Goal: Check status: Check status

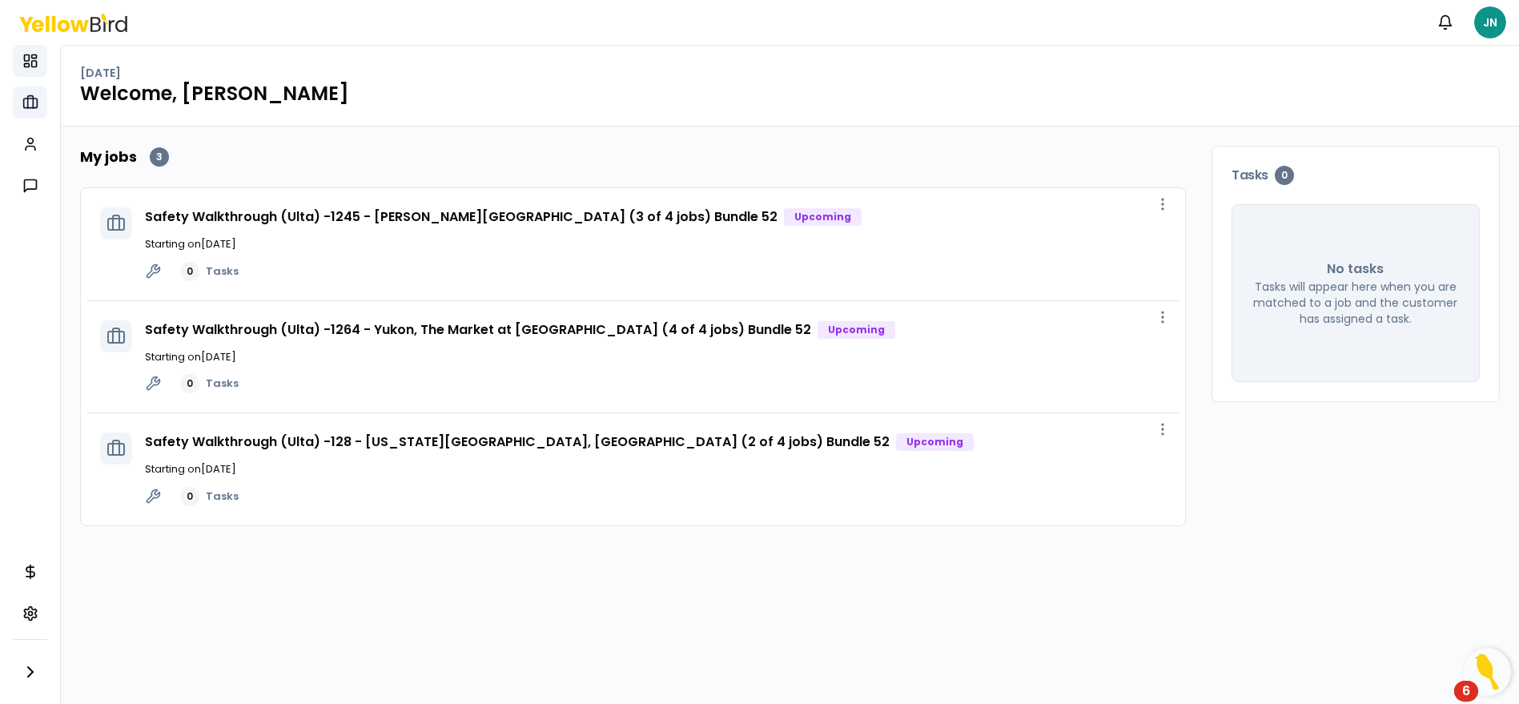
click at [30, 99] on rect at bounding box center [30, 104] width 14 height 10
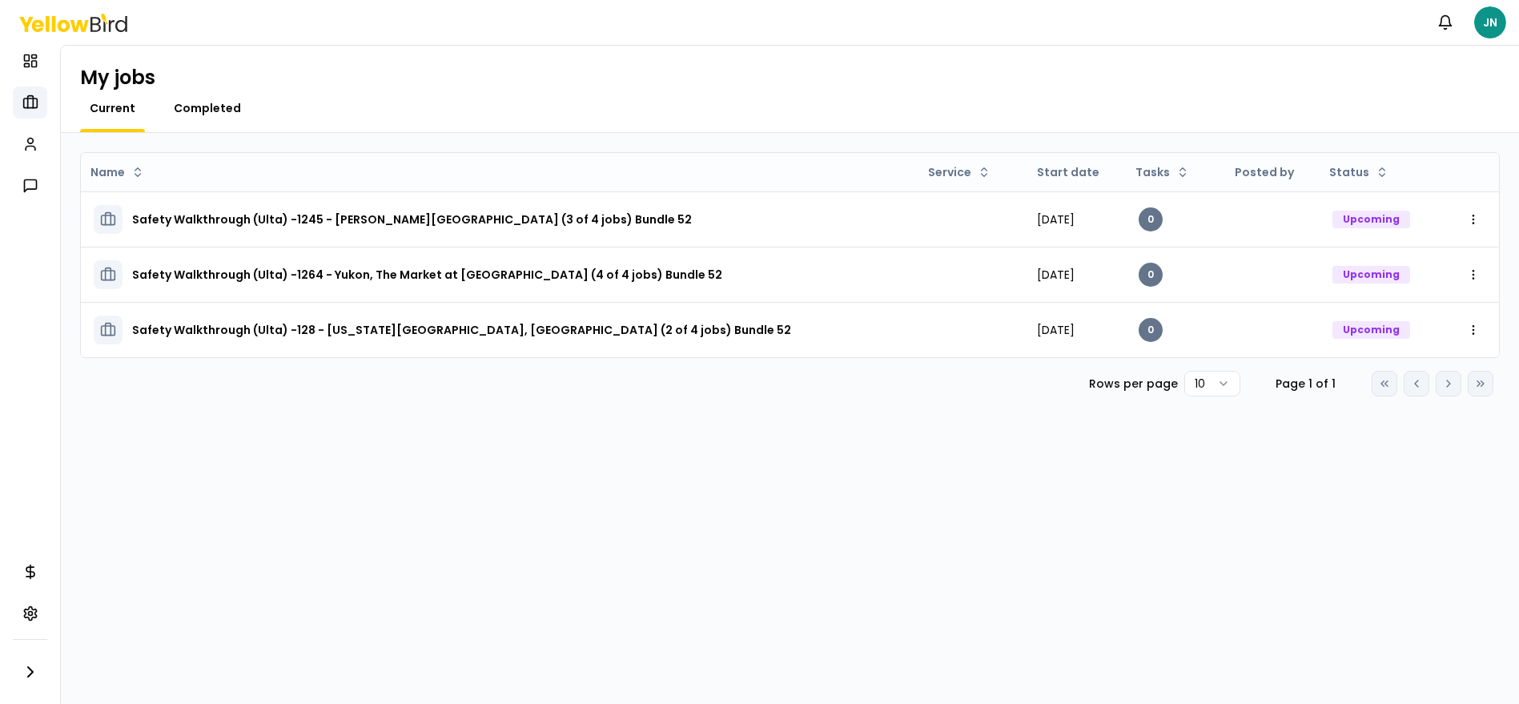
click at [216, 110] on span "Completed" at bounding box center [207, 108] width 67 height 16
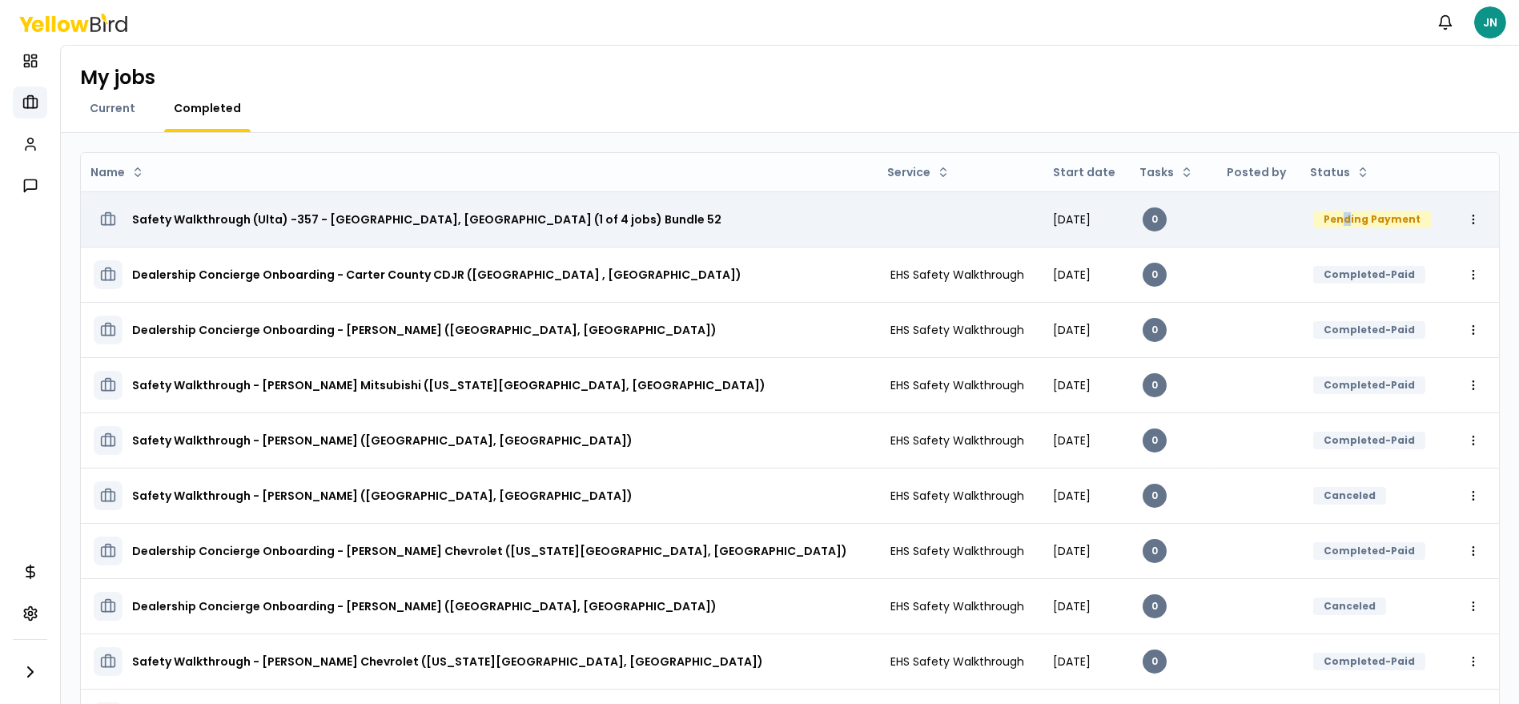
click at [1314, 219] on div "Pending Payment" at bounding box center [1372, 220] width 118 height 18
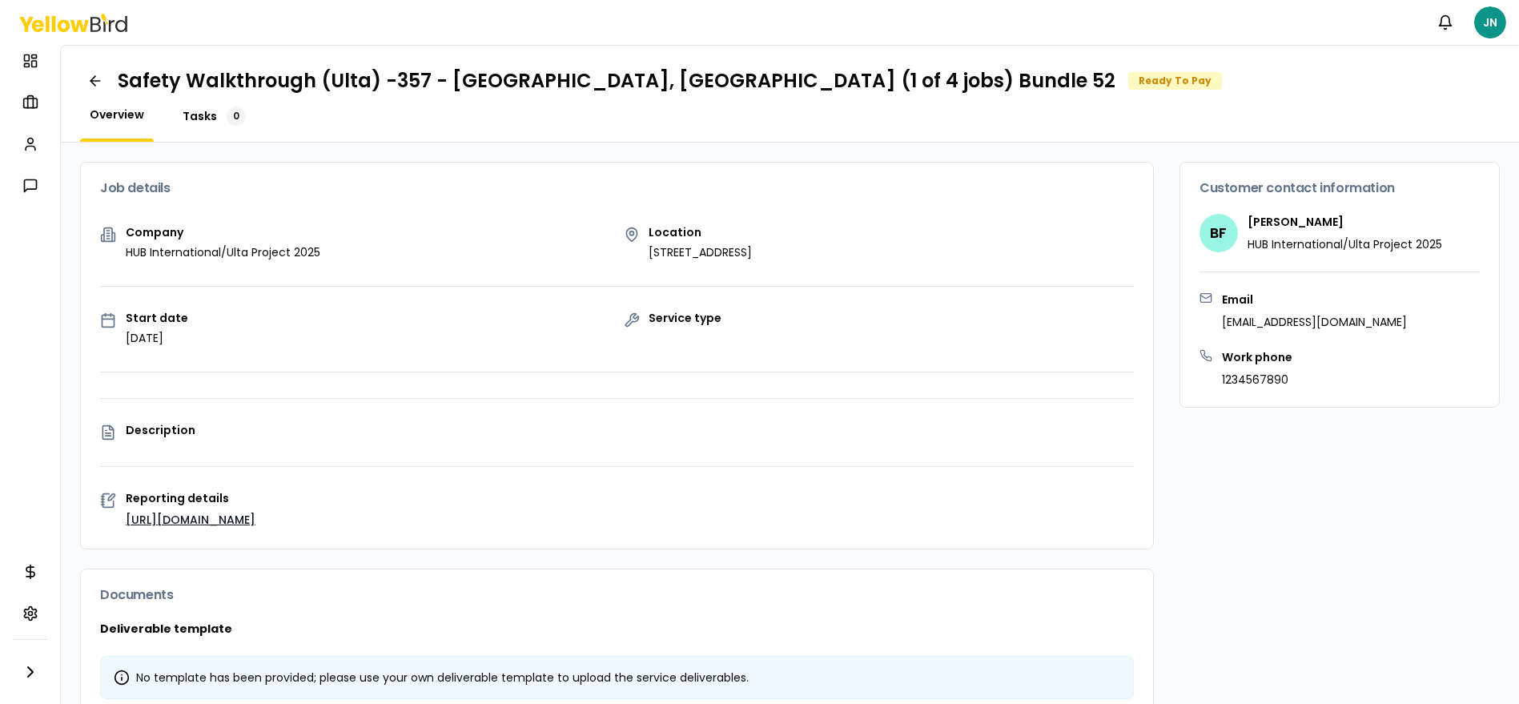
click at [206, 111] on span "Tasks" at bounding box center [200, 116] width 34 height 16
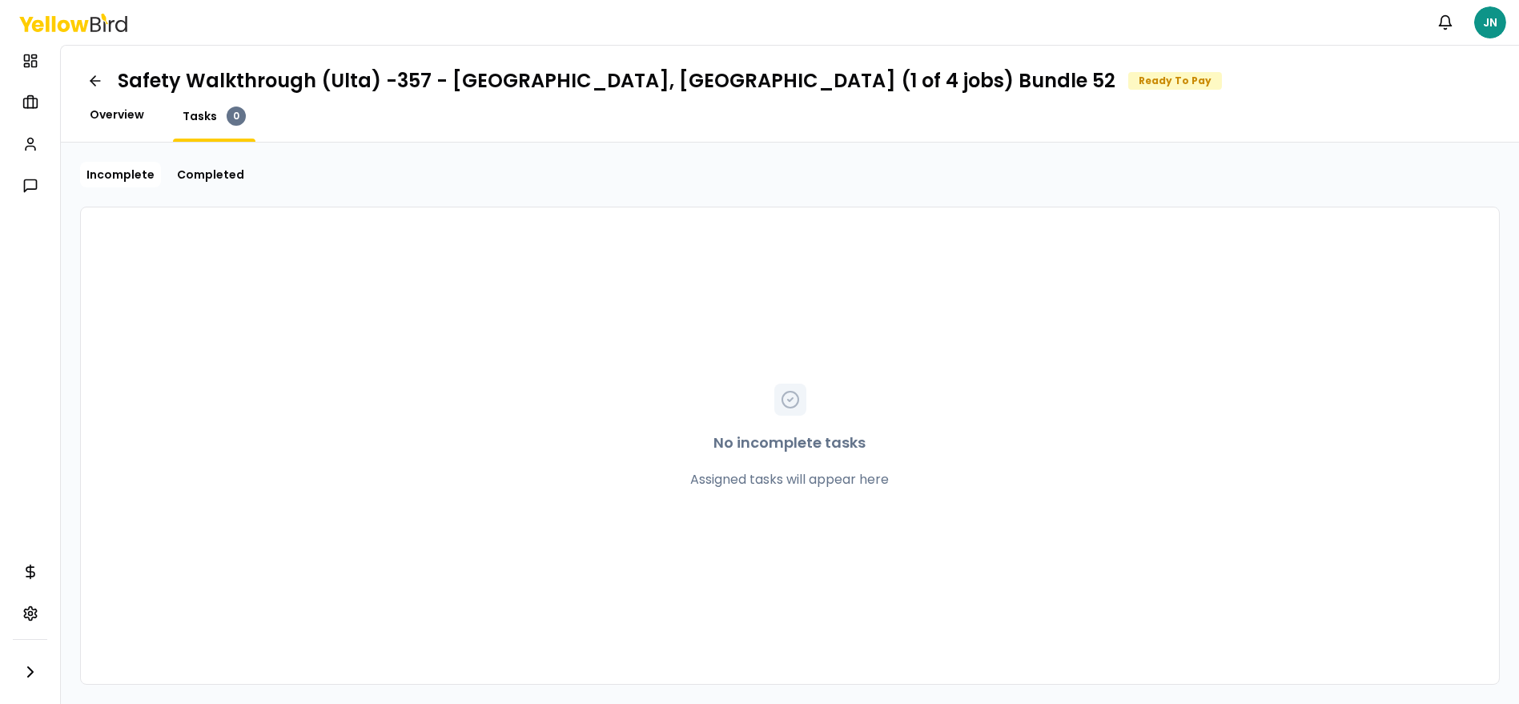
click at [107, 109] on span "Overview" at bounding box center [117, 115] width 54 height 16
click at [129, 170] on link "Incomplete" at bounding box center [120, 175] width 81 height 26
click at [111, 107] on span "Overview" at bounding box center [117, 115] width 54 height 16
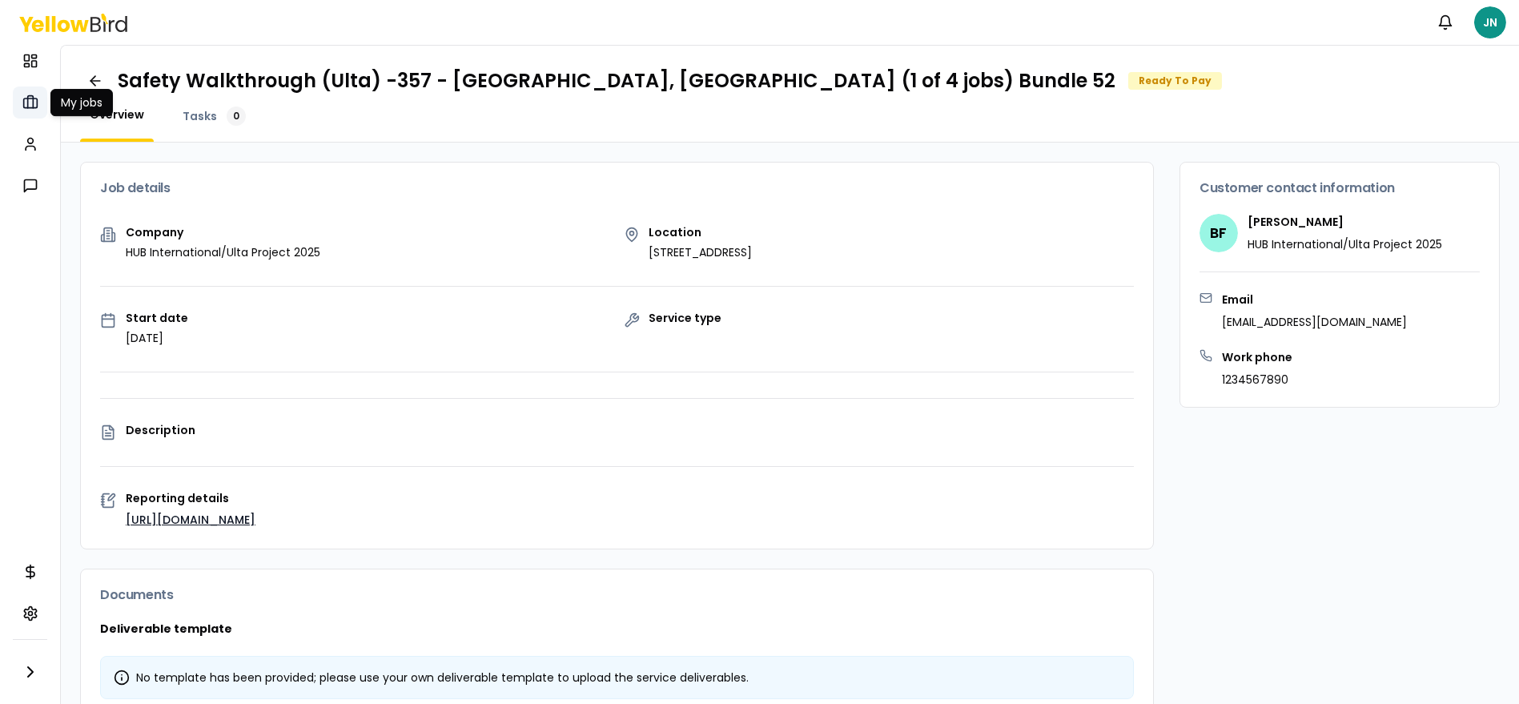
click at [36, 102] on rect at bounding box center [30, 104] width 14 height 10
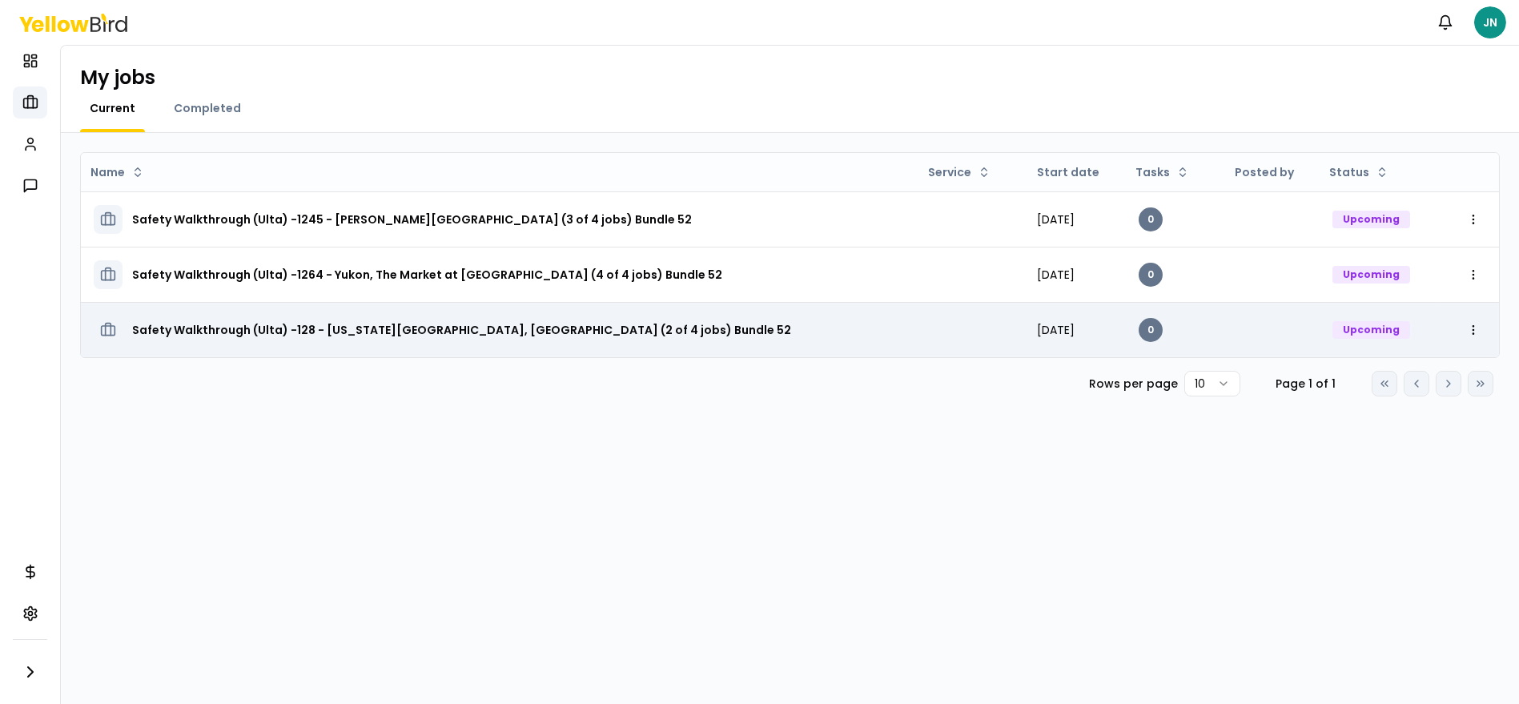
click at [356, 326] on h3 "Safety Walkthrough (Ulta) -128 - [US_STATE][GEOGRAPHIC_DATA], [GEOGRAPHIC_DATA]…" at bounding box center [461, 330] width 659 height 29
